Goal: Communication & Community: Share content

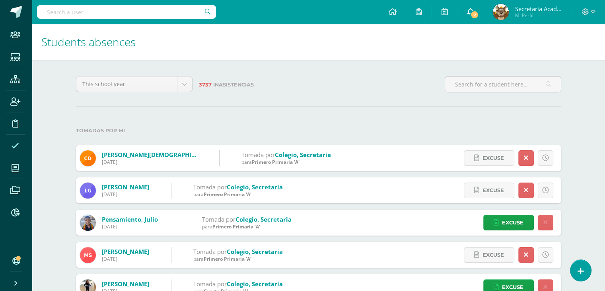
click at [471, 17] on link "2" at bounding box center [470, 12] width 25 height 24
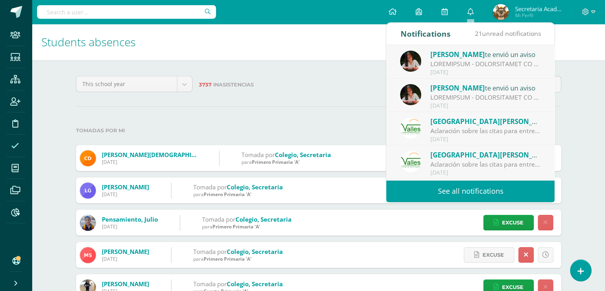
click at [476, 98] on div at bounding box center [486, 97] width 111 height 9
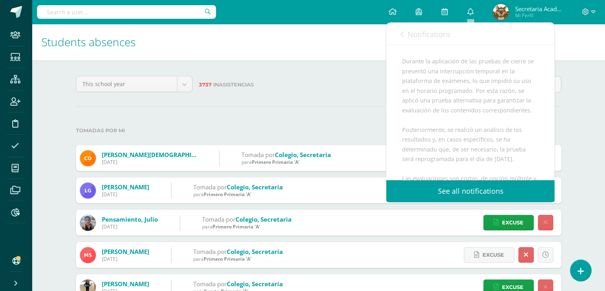
scroll to position [119, 0]
click at [473, 16] on span at bounding box center [470, 12] width 6 height 9
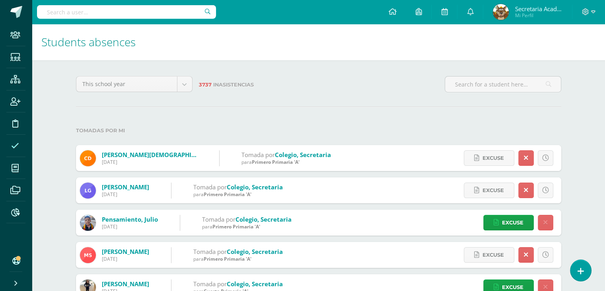
click at [162, 106] on hr at bounding box center [319, 106] width 486 height 1
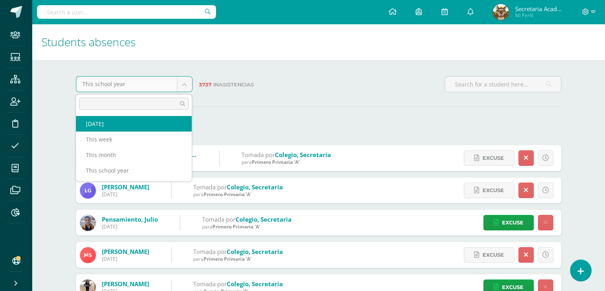
select select "today"
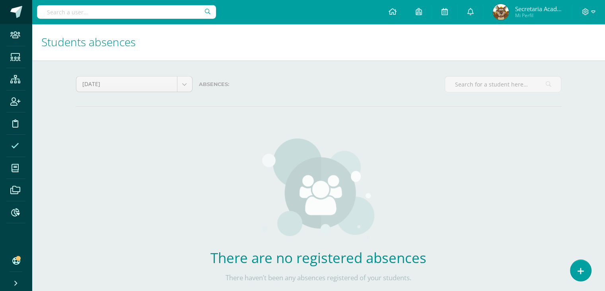
drag, startPoint x: 17, startPoint y: 12, endPoint x: 22, endPoint y: 13, distance: 5.8
click at [16, 12] on span at bounding box center [16, 12] width 12 height 12
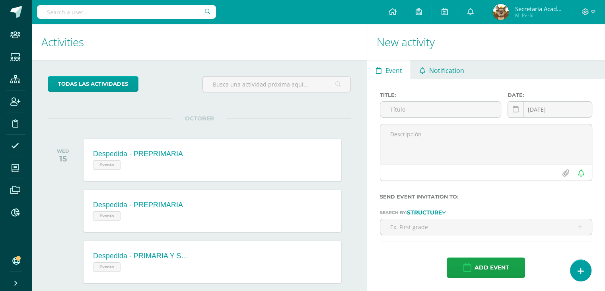
click at [443, 69] on span "Notification" at bounding box center [447, 70] width 35 height 19
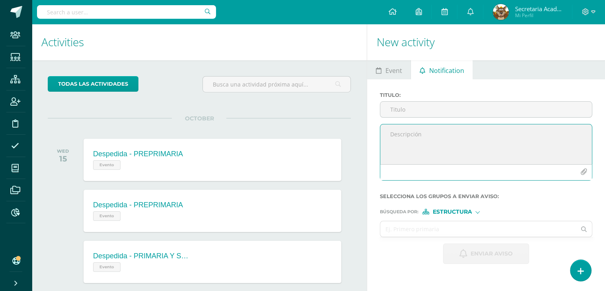
click at [422, 137] on textarea at bounding box center [487, 144] width 212 height 40
paste textarea "Buen día, estimados padres de familia: Les informamos que la entrega de notas d…"
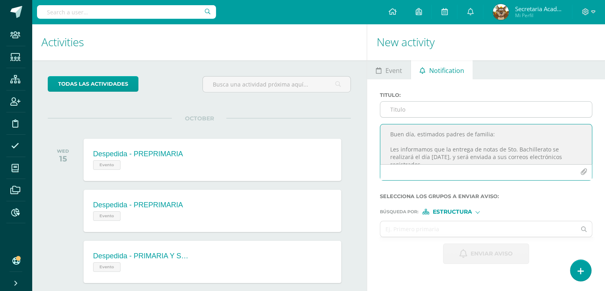
type textarea "Buen día, estimados padres de familia: Les informamos que la entrega de notas d…"
click at [432, 107] on input "Titulo :" at bounding box center [487, 110] width 212 height 16
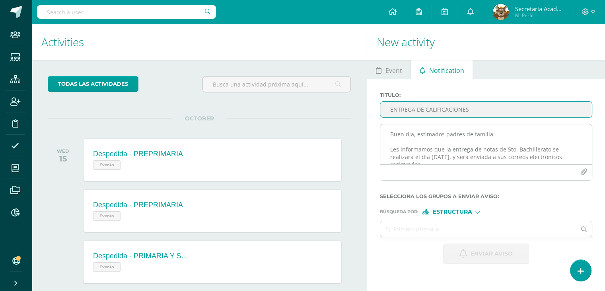
type input "ENTREGA DE CALIFICACIONES"
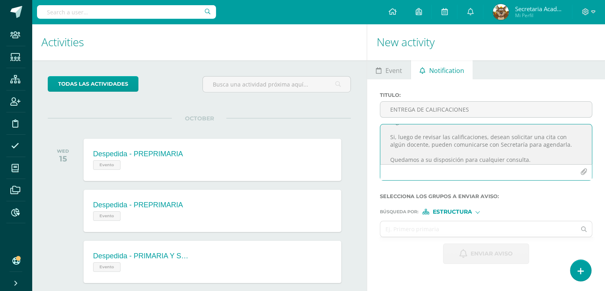
scroll to position [48, 0]
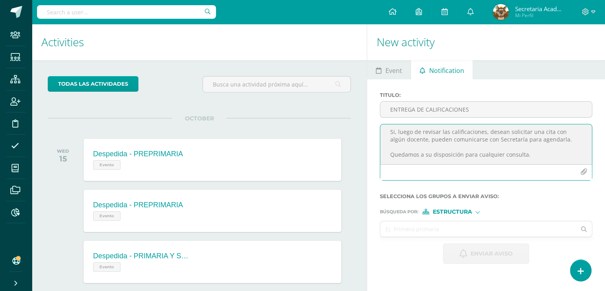
drag, startPoint x: 537, startPoint y: 158, endPoint x: 374, endPoint y: 156, distance: 162.4
click at [374, 156] on div "Titulo : ENTREGA DE CALIFICACIONES Buen día, estimados padres de familia: Les i…" at bounding box center [486, 177] width 238 height 197
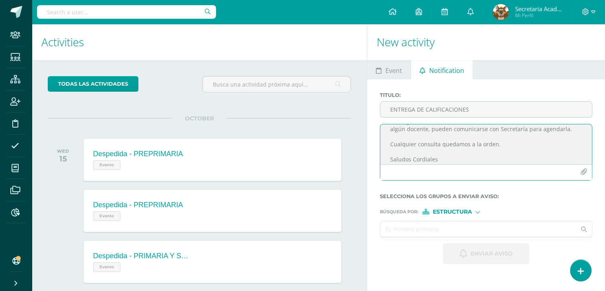
type textarea "Buen día, estimados padres de familia: Les informamos que la entrega de notas d…"
click at [432, 226] on input "text" at bounding box center [479, 229] width 196 height 16
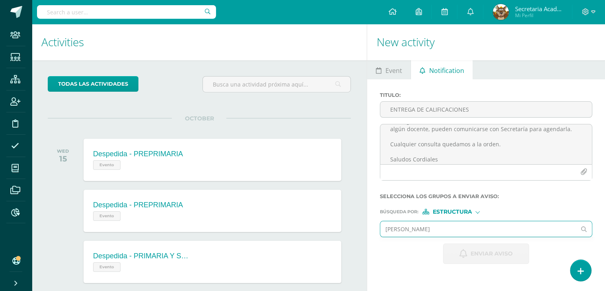
type input "quinto"
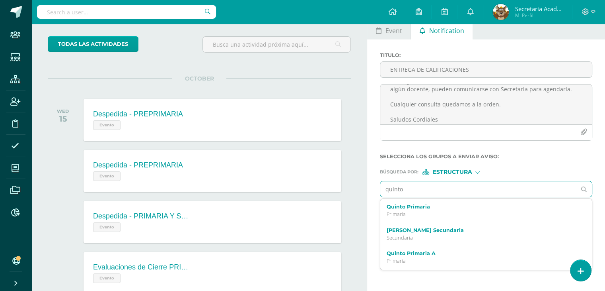
scroll to position [80, 0]
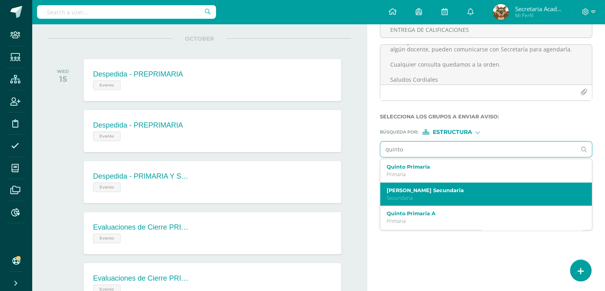
click at [500, 194] on p "Secundaria" at bounding box center [482, 197] width 191 height 7
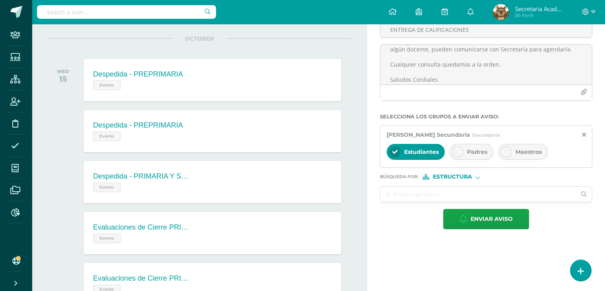
click at [463, 147] on div "Padres" at bounding box center [472, 152] width 44 height 16
click at [506, 152] on icon at bounding box center [507, 152] width 6 height 6
click at [413, 191] on input "text" at bounding box center [479, 194] width 196 height 16
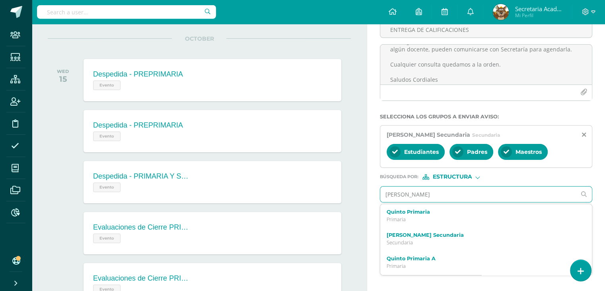
type input "[PERSON_NAME]"
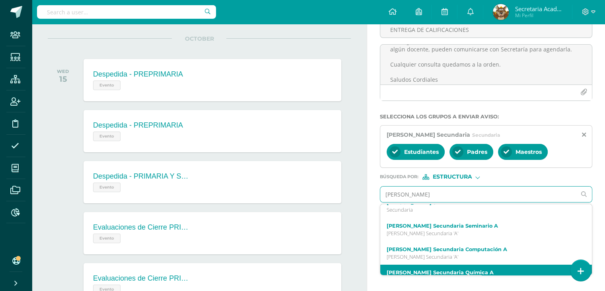
scroll to position [0, 0]
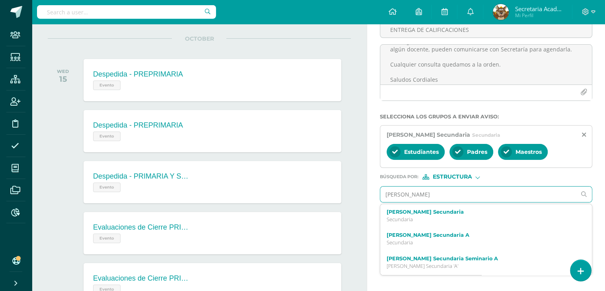
drag, startPoint x: 449, startPoint y: 196, endPoint x: 373, endPoint y: 195, distance: 76.4
click at [373, 195] on div "Titulo : ENTREGA DE CALIFICACIONES Buen día, estimados padres de familia: Les i…" at bounding box center [486, 121] width 238 height 242
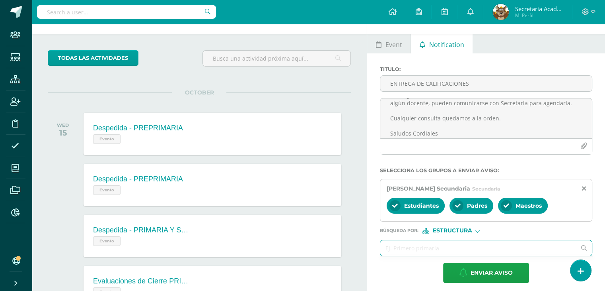
scroll to position [40, 0]
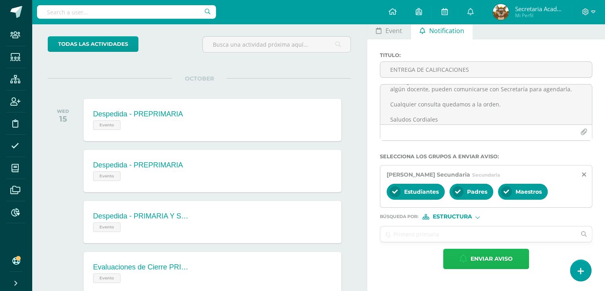
click at [486, 259] on span "Enviar aviso" at bounding box center [492, 259] width 42 height 20
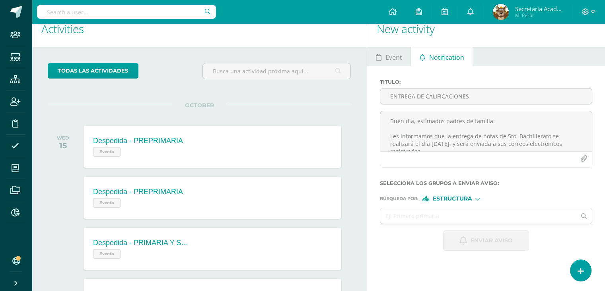
scroll to position [0, 0]
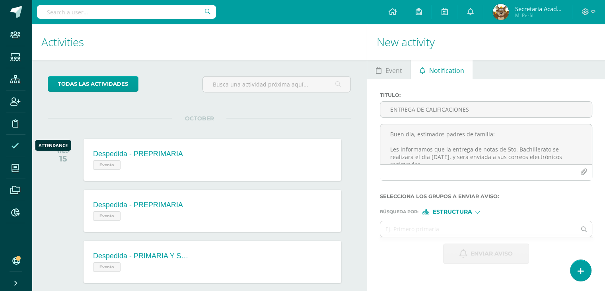
click at [11, 143] on span at bounding box center [15, 146] width 18 height 18
